Goal: Task Accomplishment & Management: Use online tool/utility

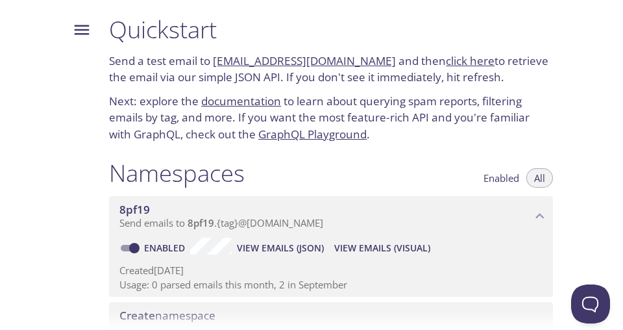
scroll to position [144, 0]
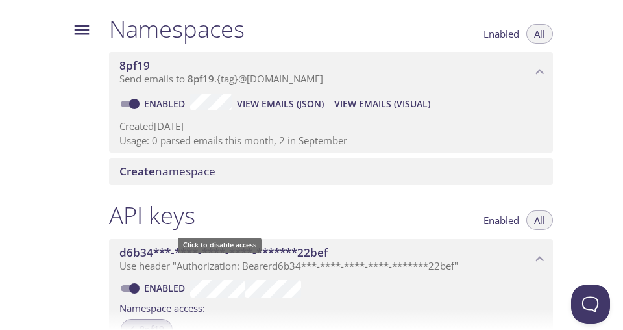
drag, startPoint x: 151, startPoint y: 238, endPoint x: 219, endPoint y: 258, distance: 70.6
click at [151, 319] on div "8pf19" at bounding box center [147, 329] width 52 height 21
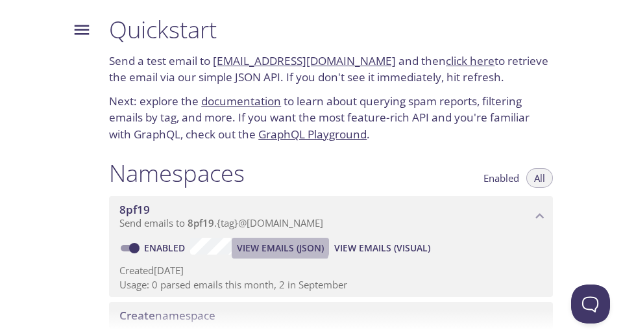
click at [273, 240] on span "View Emails (JSON)" at bounding box center [280, 248] width 87 height 16
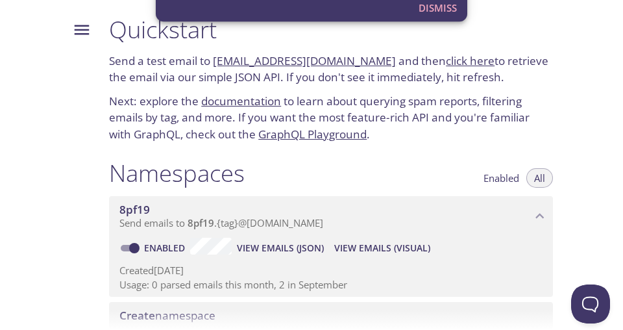
click at [351, 240] on span "View Emails (Visual)" at bounding box center [382, 248] width 96 height 16
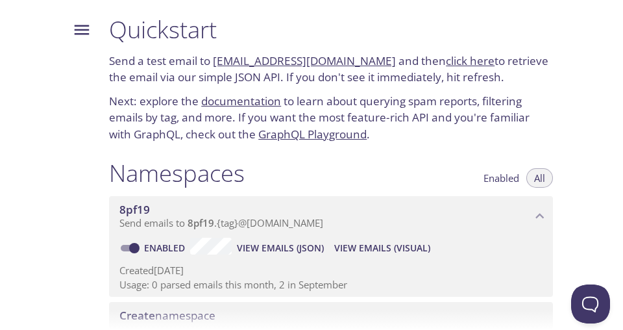
click at [351, 240] on span "View Emails (Visual)" at bounding box center [382, 248] width 96 height 16
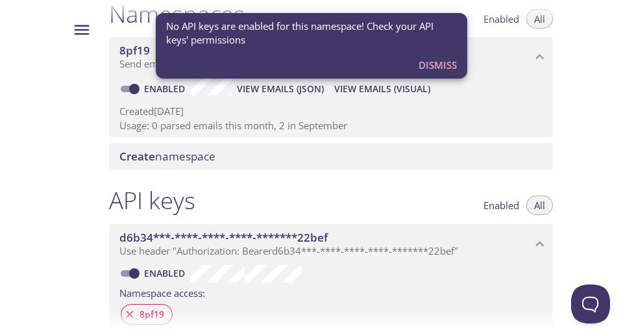
scroll to position [87, 0]
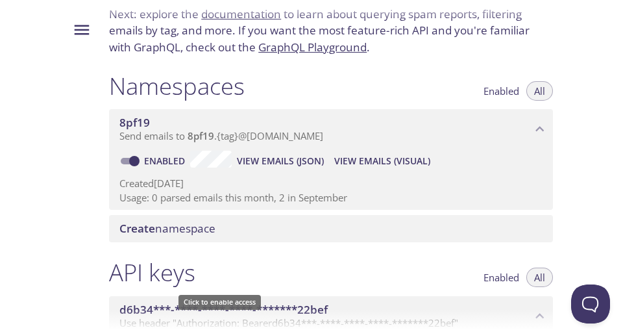
click at [258, 153] on span "View Emails (JSON)" at bounding box center [280, 161] width 87 height 16
click at [334, 153] on span "View Emails (Visual)" at bounding box center [382, 161] width 96 height 16
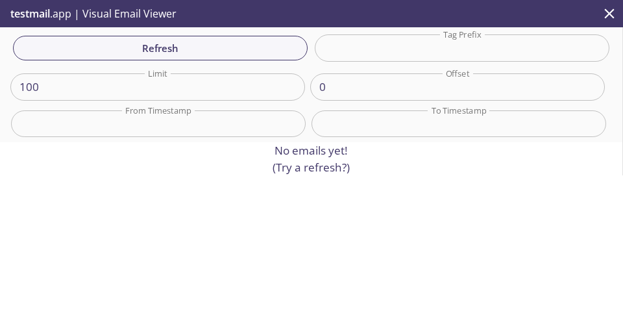
click at [304, 144] on p "No emails yet! (Try a refresh?)" at bounding box center [311, 158] width 77 height 33
click at [132, 75] on input "100" at bounding box center [157, 86] width 295 height 27
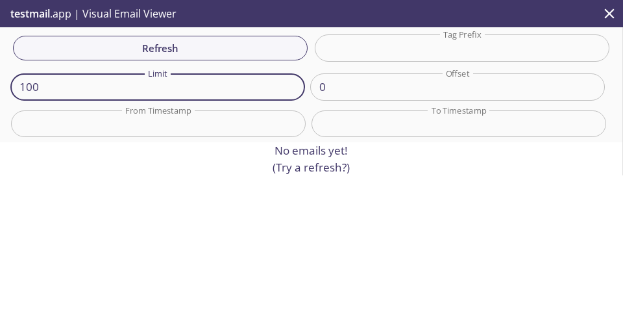
drag, startPoint x: 237, startPoint y: 82, endPoint x: -4, endPoint y: 85, distance: 240.9
click at [0, 85] on html ".cls-1 { fill: #6d5ca8; } .cls-2 { fill: #3fc191; } .cls-3 { fill: #3b4752; } .…" at bounding box center [311, 165] width 623 height 330
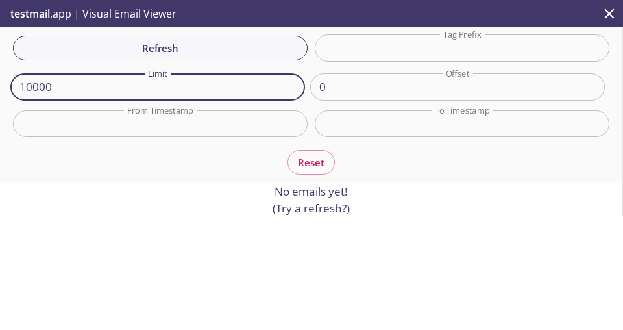
type input "100"
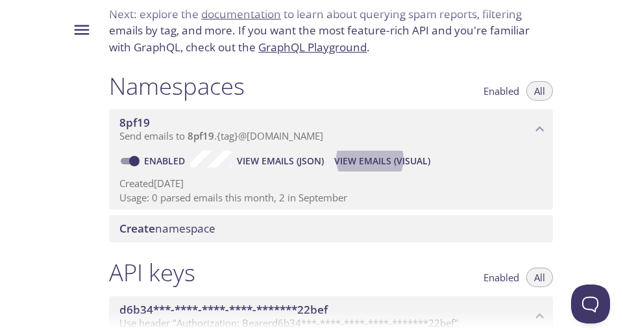
click at [260, 153] on span "View Emails (JSON)" at bounding box center [280, 161] width 87 height 16
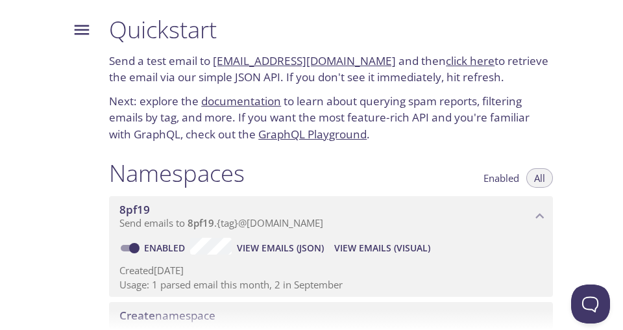
click at [251, 53] on link "[EMAIL_ADDRESS][DOMAIN_NAME]" at bounding box center [304, 60] width 183 height 15
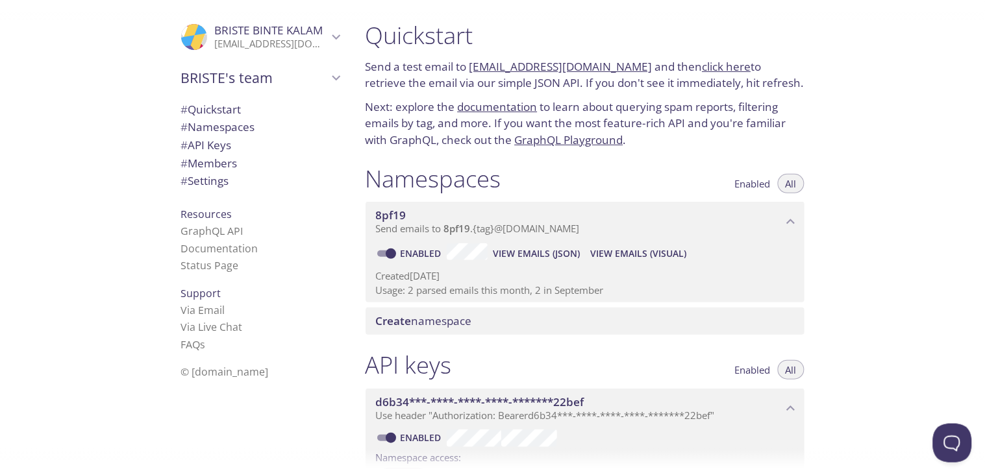
click at [623, 75] on div "Quickstart Send a test email to [EMAIL_ADDRESS][DOMAIN_NAME] and then click her…" at bounding box center [670, 234] width 630 height 469
